Goal: Task Accomplishment & Management: Use online tool/utility

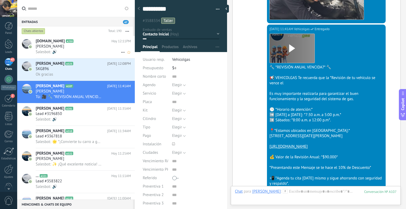
click at [58, 43] on span "[DOMAIN_NAME]" at bounding box center [50, 41] width 29 height 5
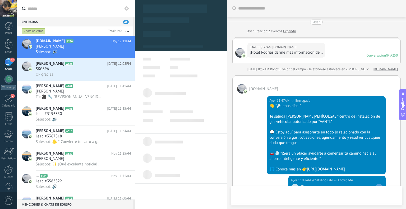
scroll to position [1093, 0]
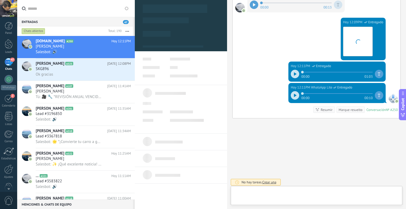
type textarea "*****"
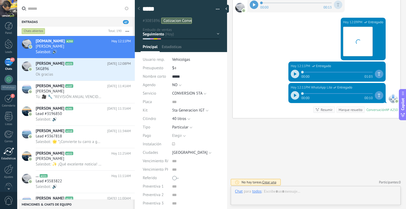
scroll to position [8, 0]
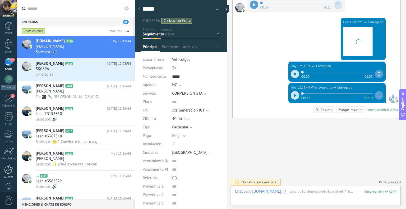
click at [7, 170] on div at bounding box center [8, 169] width 9 height 9
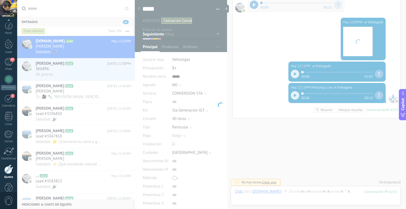
scroll to position [11, 0]
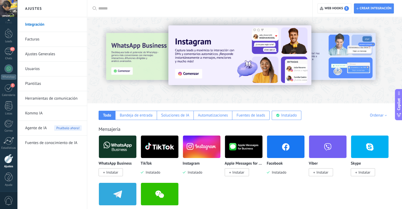
click at [48, 84] on link "Plantillas" at bounding box center [53, 83] width 57 height 15
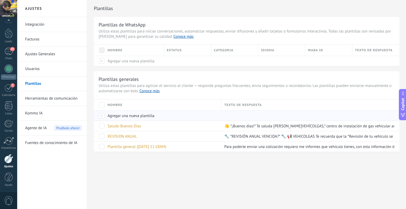
click at [119, 115] on span "Agregar una nueva plantilla" at bounding box center [131, 115] width 47 height 5
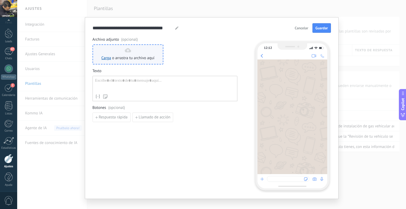
click at [151, 59] on span "o arrastra tu archivo aquí" at bounding box center [133, 57] width 43 height 5
